Goal: Task Accomplishment & Management: Manage account settings

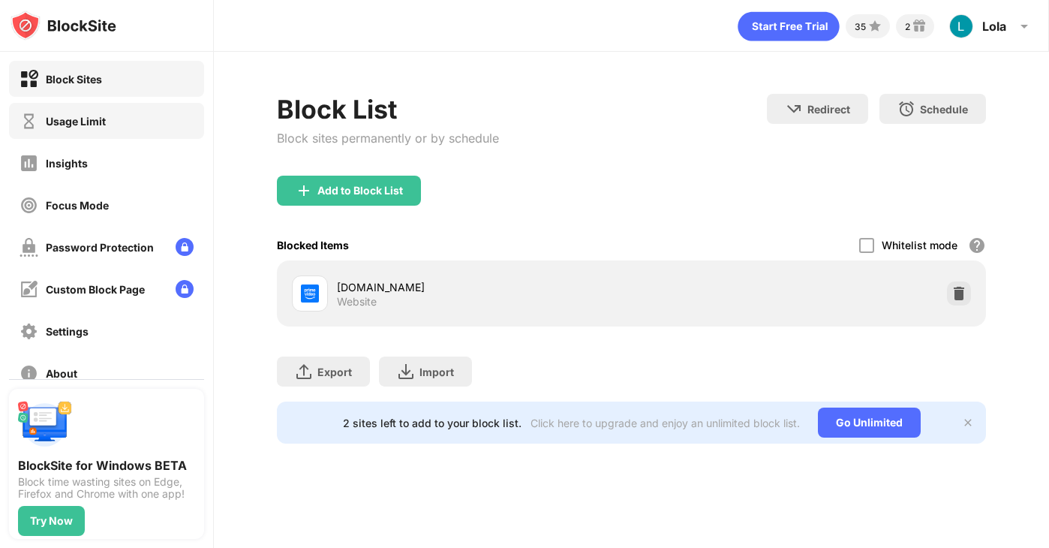
click at [107, 128] on div "Usage Limit" at bounding box center [106, 121] width 195 height 36
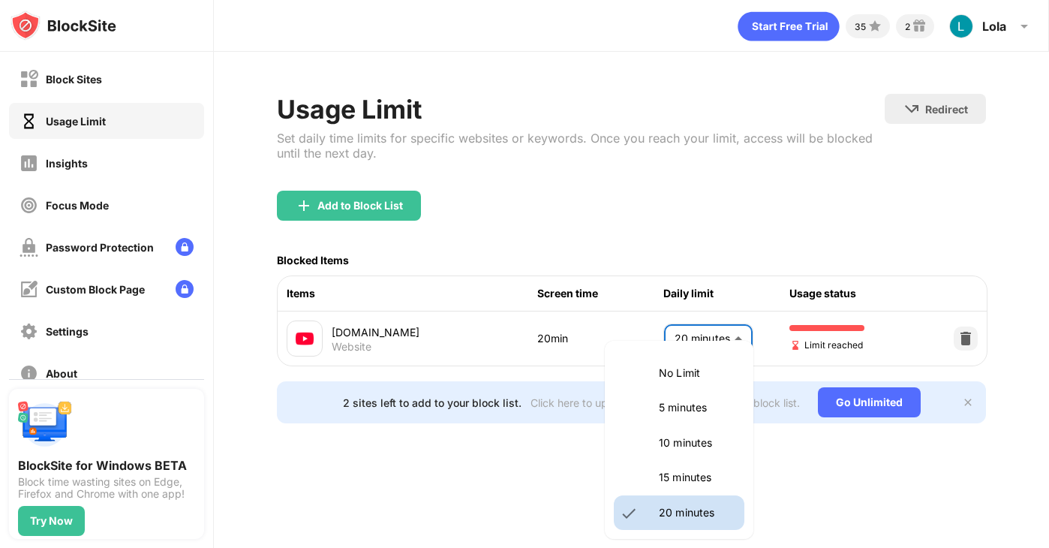
click at [687, 331] on body "Block Sites Usage Limit Insights Focus Mode Password Protection Custom Block Pa…" at bounding box center [524, 274] width 1049 height 548
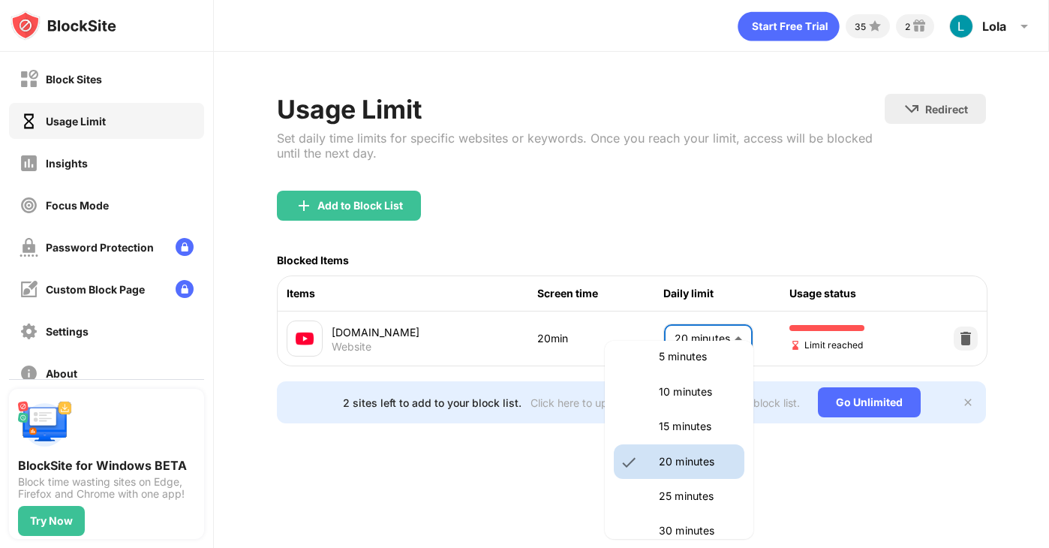
scroll to position [82, 0]
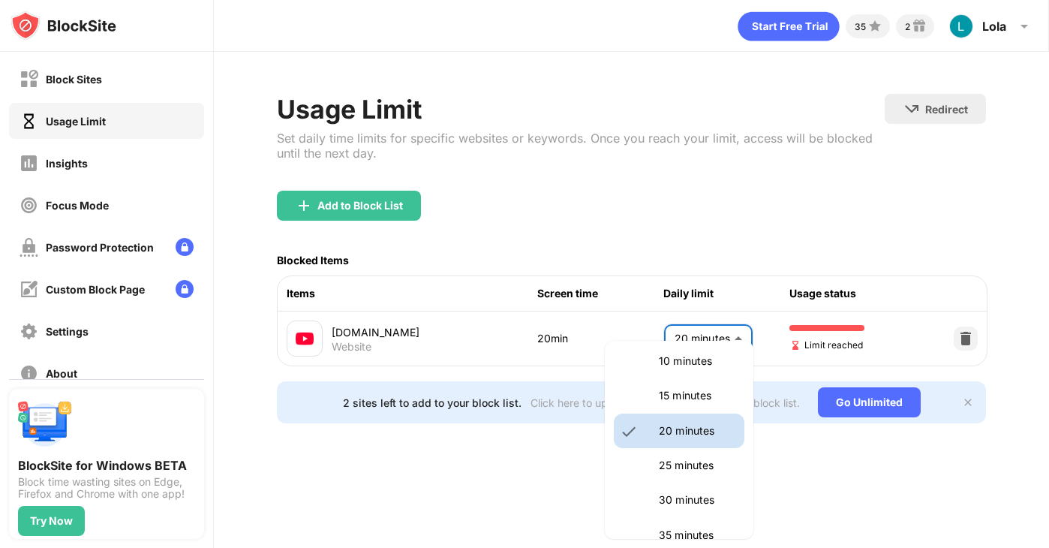
click at [673, 491] on p "30 minutes" at bounding box center [697, 499] width 77 height 17
type input "**"
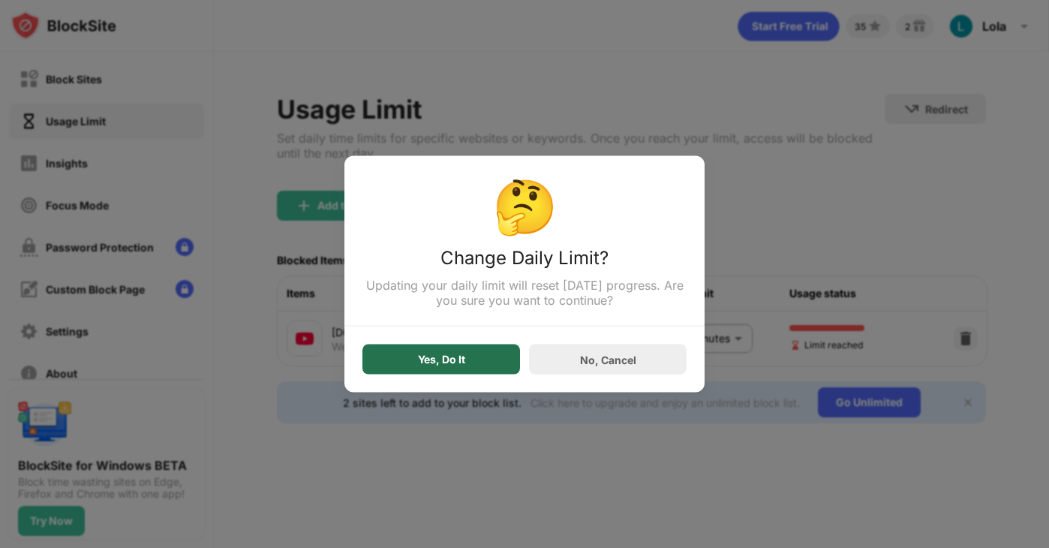
click at [404, 359] on div "Yes, Do It" at bounding box center [441, 359] width 158 height 30
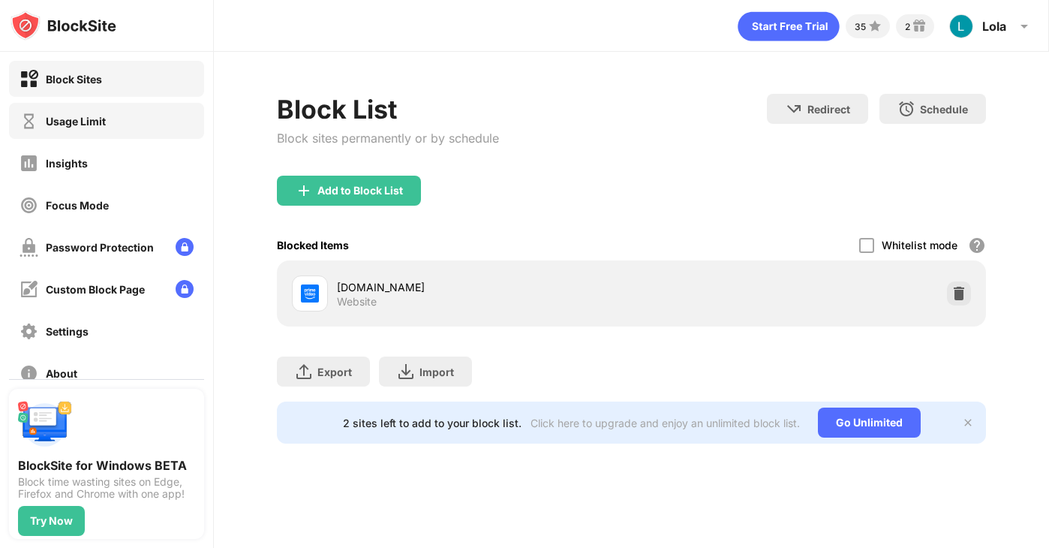
click at [110, 128] on div "Usage Limit" at bounding box center [106, 121] width 195 height 36
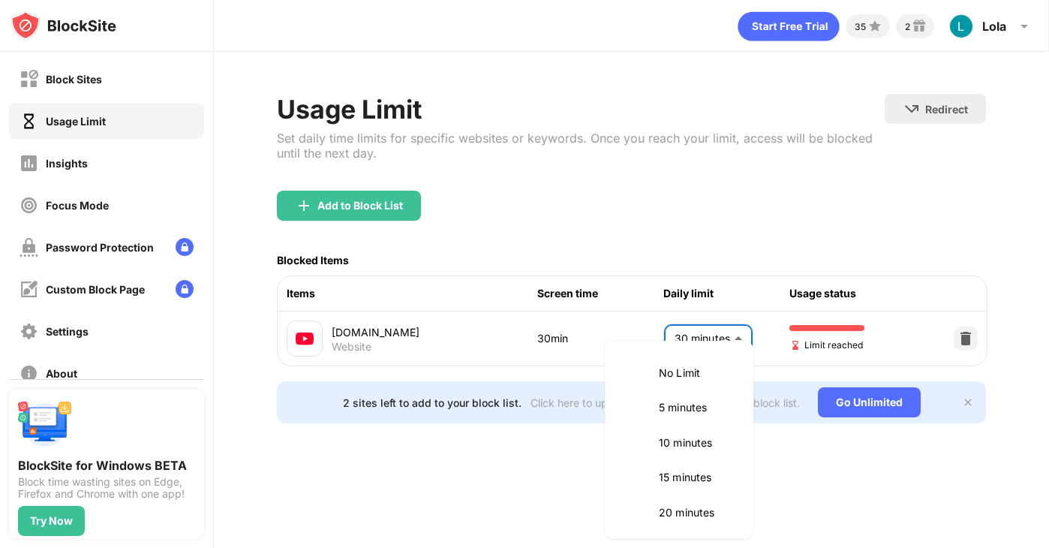
click at [701, 332] on body "Block Sites Usage Limit Insights Focus Mode Password Protection Custom Block Pa…" at bounding box center [524, 274] width 1049 height 548
click at [659, 376] on p "20 minutes" at bounding box center [697, 370] width 77 height 17
type input "**"
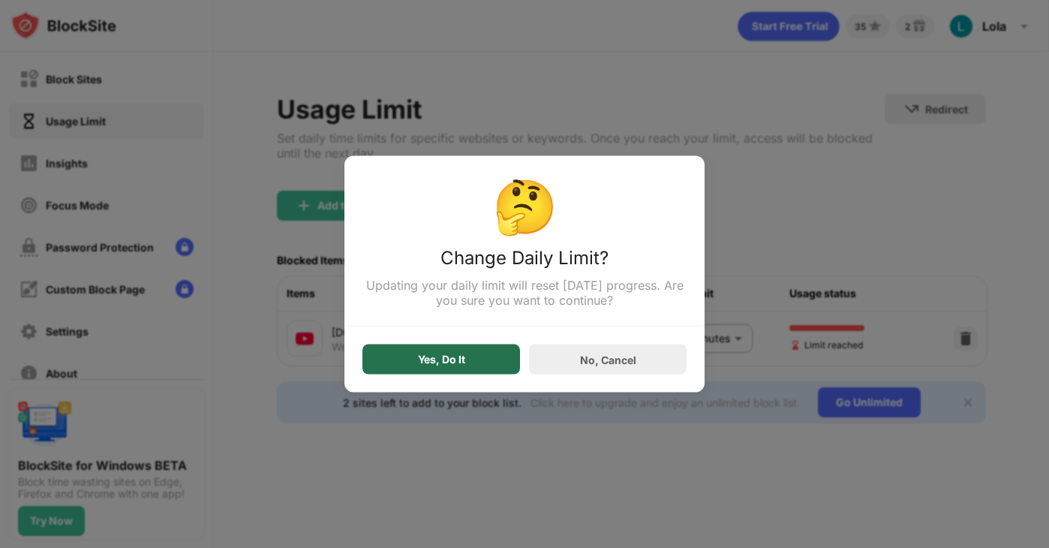
click at [446, 357] on div "Yes, Do It" at bounding box center [441, 359] width 47 height 12
